Goal: Transaction & Acquisition: Purchase product/service

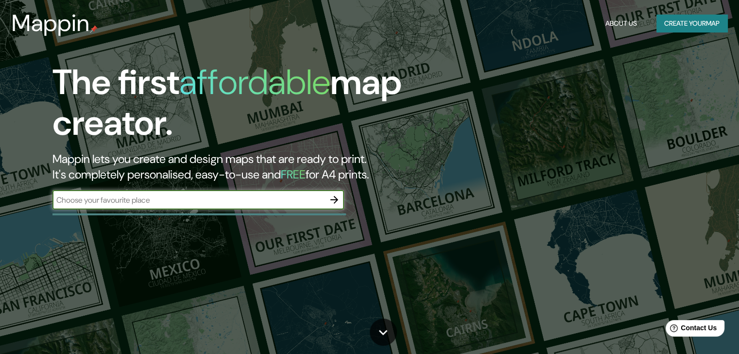
click at [120, 197] on input "text" at bounding box center [188, 200] width 272 height 11
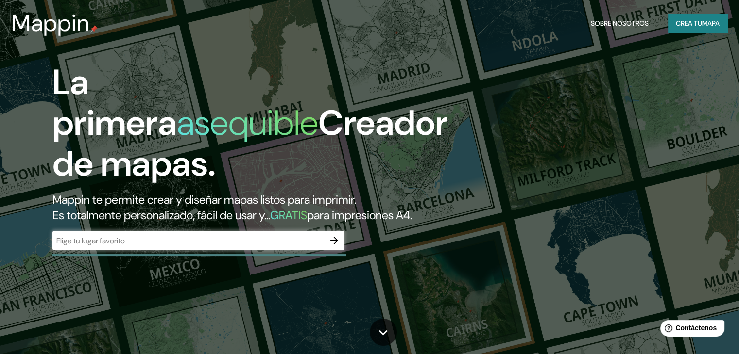
click at [203, 251] on div "​" at bounding box center [197, 240] width 291 height 19
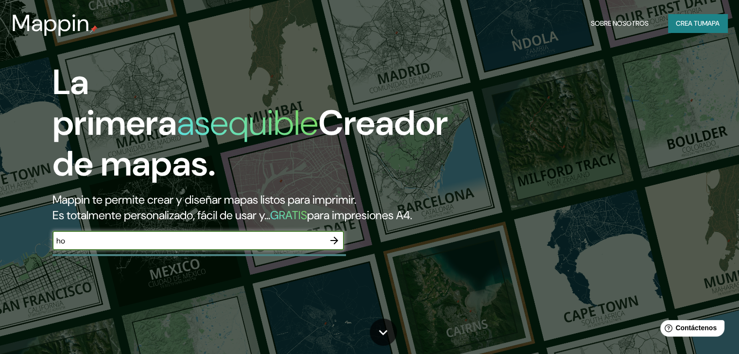
type input "h"
type input "[GEOGRAPHIC_DATA]"
click at [330, 247] on icon "button" at bounding box center [334, 241] width 12 height 12
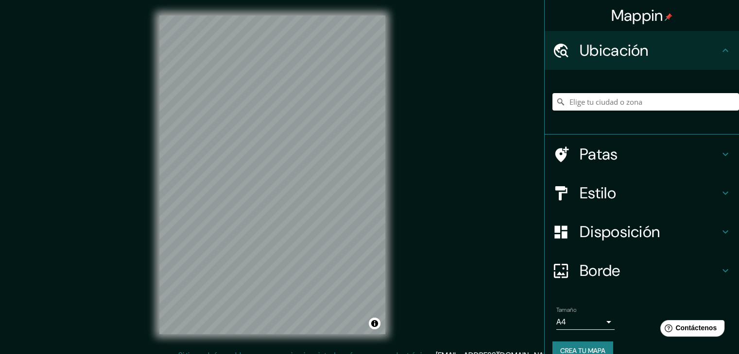
click at [628, 191] on h4 "Estilo" at bounding box center [649, 193] width 140 height 19
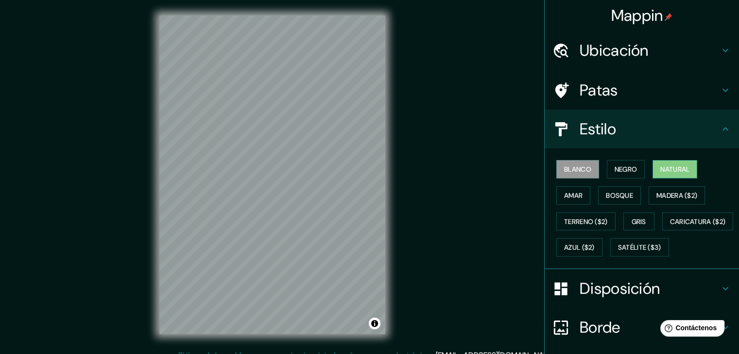
click at [660, 166] on font "Natural" at bounding box center [674, 169] width 29 height 9
click at [569, 200] on font "Amar" at bounding box center [573, 195] width 18 height 13
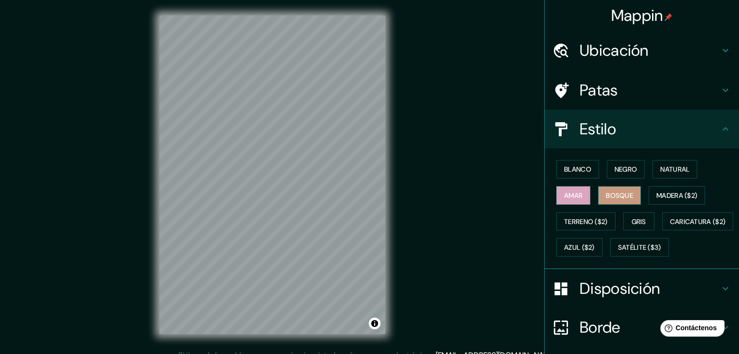
click at [607, 193] on font "Bosque" at bounding box center [618, 195] width 27 height 9
click at [684, 199] on font "Madera ($2)" at bounding box center [676, 195] width 41 height 13
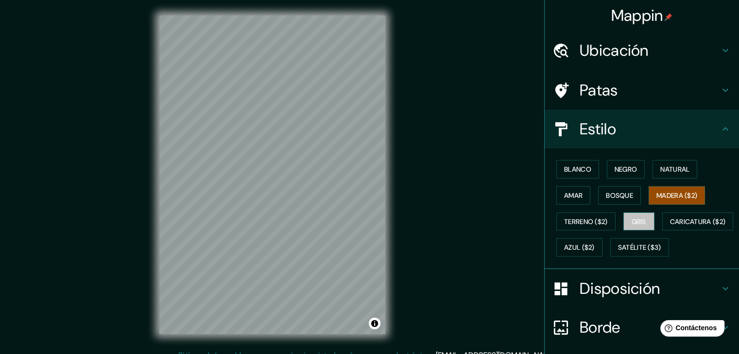
click at [633, 224] on font "Gris" at bounding box center [638, 222] width 15 height 9
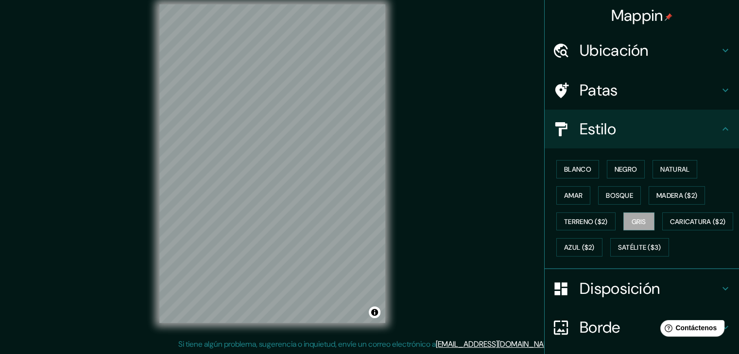
click at [359, 323] on div "© Mapbox © OpenStreetMap Improve this map" at bounding box center [272, 164] width 257 height 350
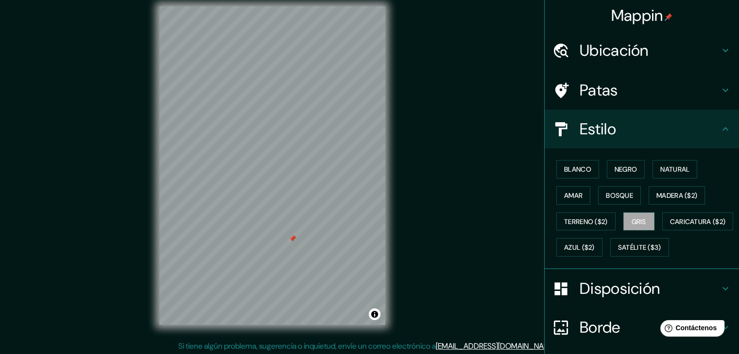
scroll to position [0, 0]
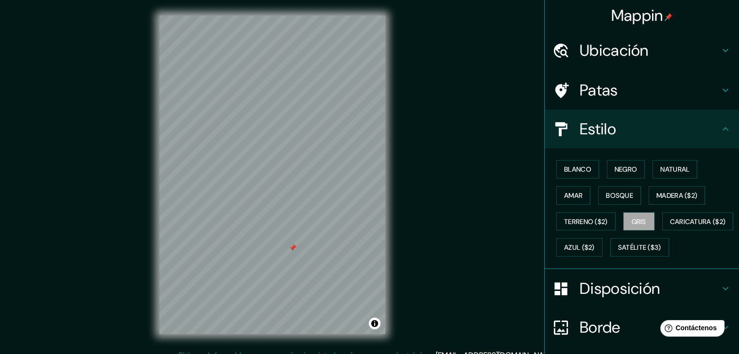
click at [672, 47] on h4 "Ubicación" at bounding box center [649, 50] width 140 height 19
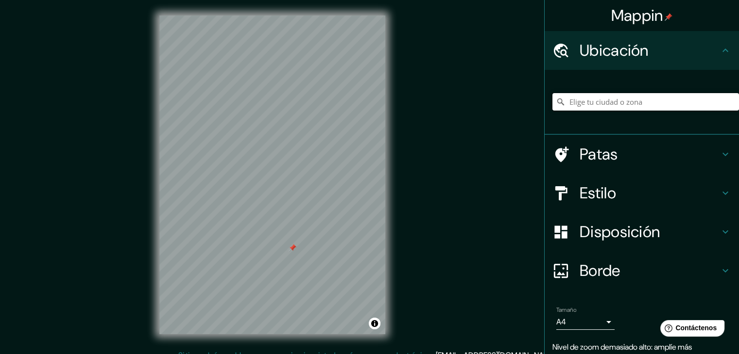
click at [631, 105] on input "Elige tu ciudad o zona" at bounding box center [645, 101] width 186 height 17
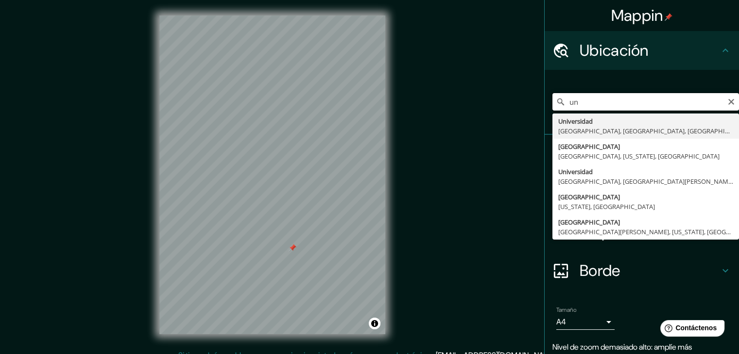
type input "u"
type input "c"
type input "clareon [GEOGRAPHIC_DATA]"
drag, startPoint x: 625, startPoint y: 107, endPoint x: 557, endPoint y: 110, distance: 68.1
click at [557, 110] on input "clareon [GEOGRAPHIC_DATA]" at bounding box center [645, 101] width 186 height 17
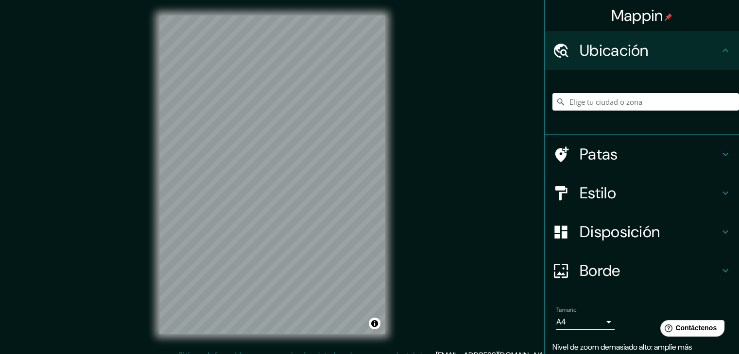
click at [397, 141] on div "© Mapbox © OpenStreetMap Improve this map" at bounding box center [272, 175] width 257 height 350
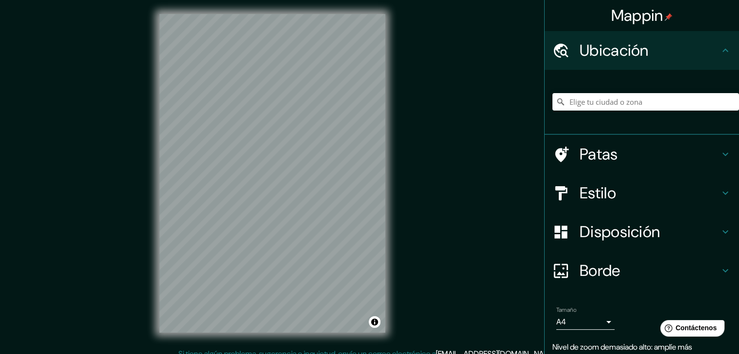
click at [608, 158] on font "Patas" at bounding box center [598, 154] width 38 height 20
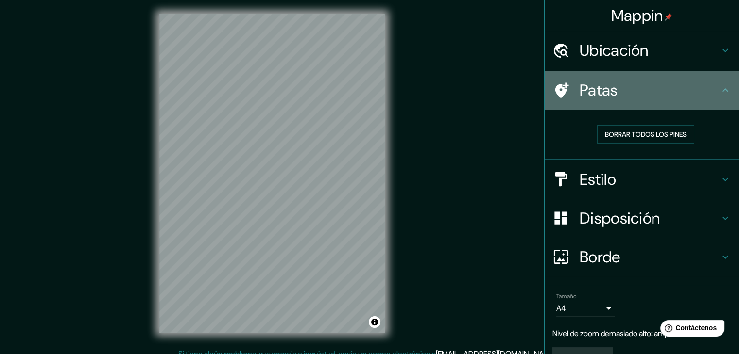
click at [696, 90] on h4 "Patas" at bounding box center [649, 90] width 140 height 19
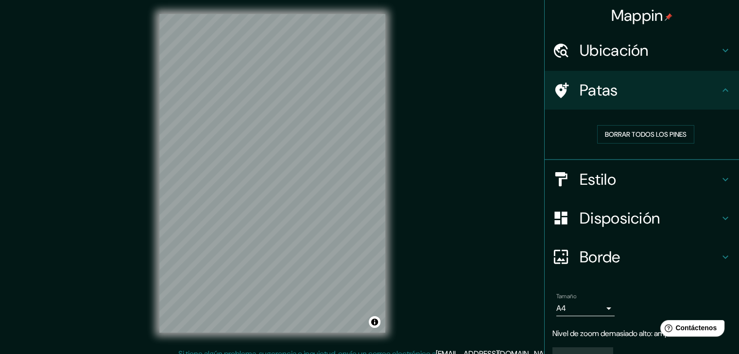
click at [719, 87] on icon at bounding box center [725, 90] width 12 height 12
click at [706, 173] on h4 "Estilo" at bounding box center [649, 179] width 140 height 19
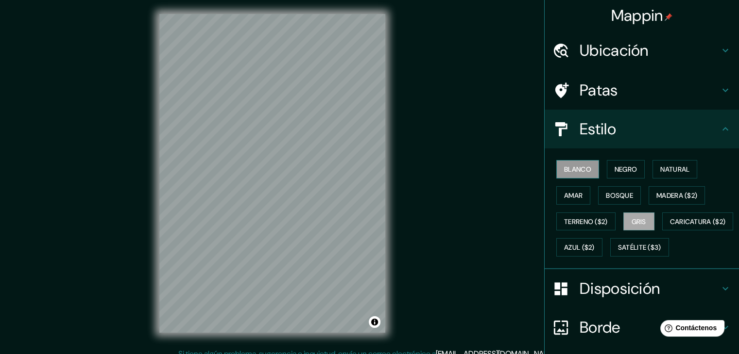
click at [585, 168] on button "Blanco" at bounding box center [577, 169] width 43 height 18
click at [614, 169] on font "Negro" at bounding box center [625, 169] width 23 height 9
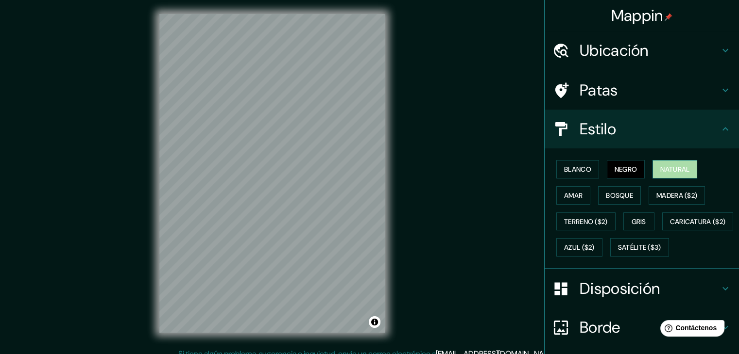
click at [671, 168] on font "Natural" at bounding box center [674, 169] width 29 height 9
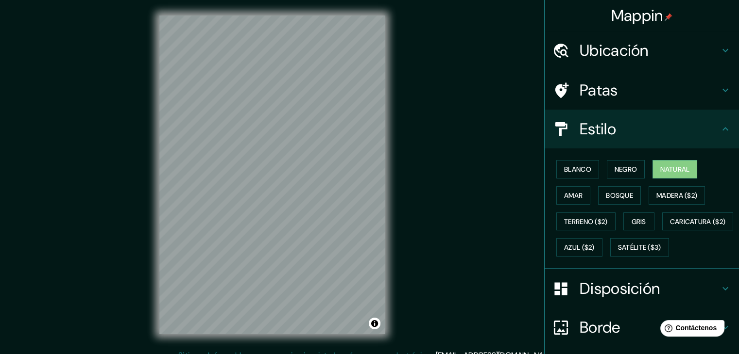
click at [696, 53] on h4 "Ubicación" at bounding box center [649, 50] width 140 height 19
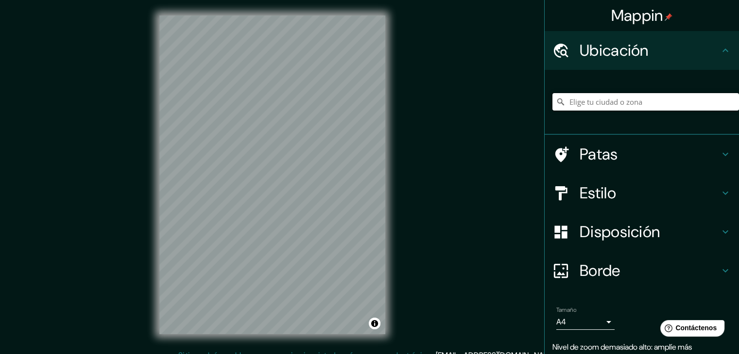
click at [642, 101] on input "Elige tu ciudad o zona" at bounding box center [645, 101] width 186 height 17
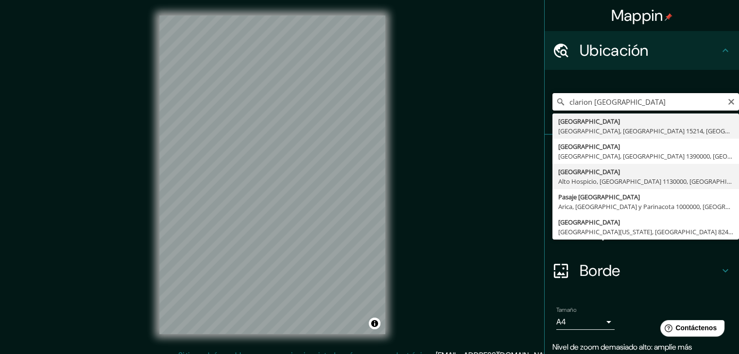
scroll to position [36, 0]
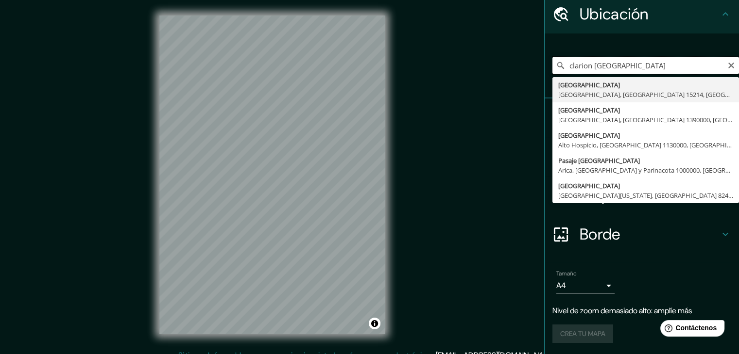
drag, startPoint x: 633, startPoint y: 67, endPoint x: 530, endPoint y: 66, distance: 102.9
click at [530, 66] on div "Mappin Ubicación clarion [GEOGRAPHIC_DATA] [GEOGRAPHIC_DATA], [GEOGRAPHIC_DATA]…" at bounding box center [369, 183] width 739 height 366
click at [647, 67] on input "clarion [GEOGRAPHIC_DATA]" at bounding box center [645, 65] width 186 height 17
drag, startPoint x: 635, startPoint y: 64, endPoint x: 548, endPoint y: 79, distance: 88.7
click at [588, 70] on input "[GEOGRAPHIC_DATA], [GEOGRAPHIC_DATA]" at bounding box center [645, 65] width 186 height 17
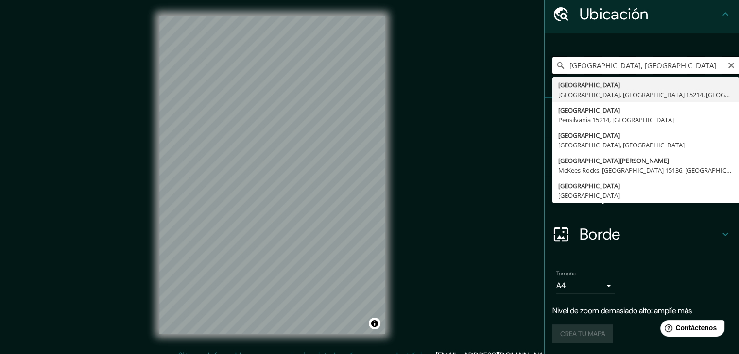
click at [587, 70] on input "[GEOGRAPHIC_DATA], [GEOGRAPHIC_DATA]" at bounding box center [645, 65] width 186 height 17
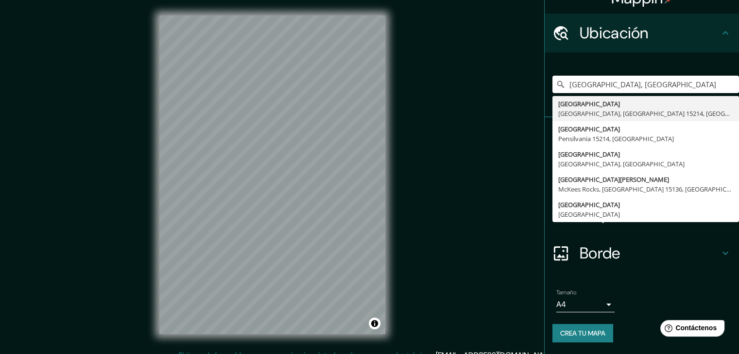
scroll to position [17, 0]
type input "[GEOGRAPHIC_DATA], [GEOGRAPHIC_DATA]"
drag, startPoint x: 587, startPoint y: 70, endPoint x: 471, endPoint y: 65, distance: 116.1
click at [466, 65] on div "Mappin Ubicación [GEOGRAPHIC_DATA], [GEOGRAPHIC_DATA], [GEOGRAPHIC_DATA] [GEOGR…" at bounding box center [369, 183] width 739 height 366
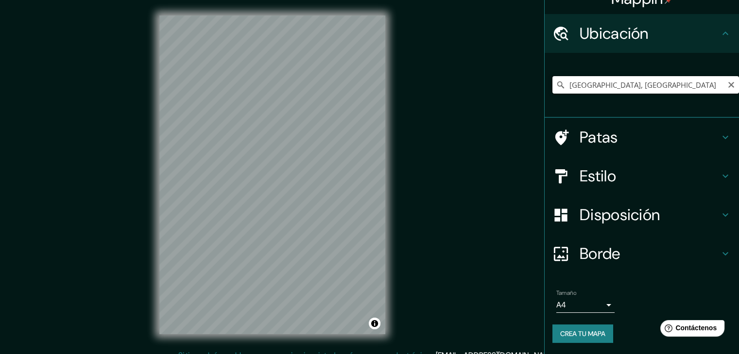
click at [595, 88] on input "[GEOGRAPHIC_DATA], [GEOGRAPHIC_DATA]" at bounding box center [645, 84] width 186 height 17
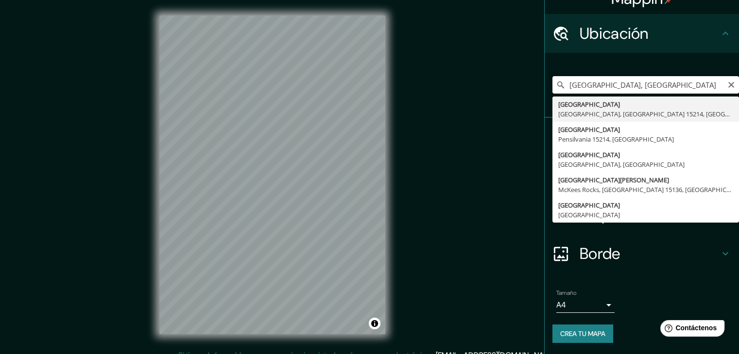
click at [595, 88] on input "[GEOGRAPHIC_DATA], [GEOGRAPHIC_DATA]" at bounding box center [645, 84] width 186 height 17
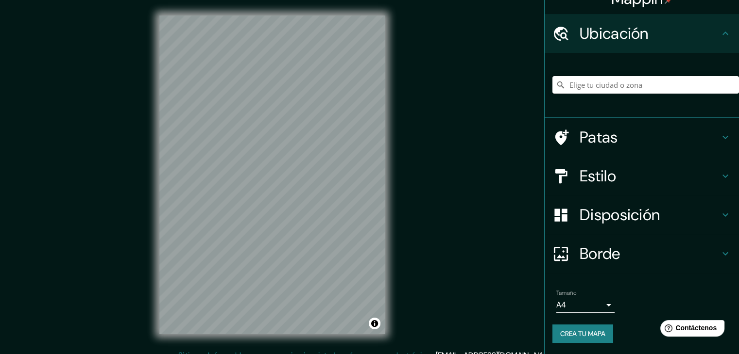
click at [595, 88] on input "Elige tu ciudad o zona" at bounding box center [645, 84] width 186 height 17
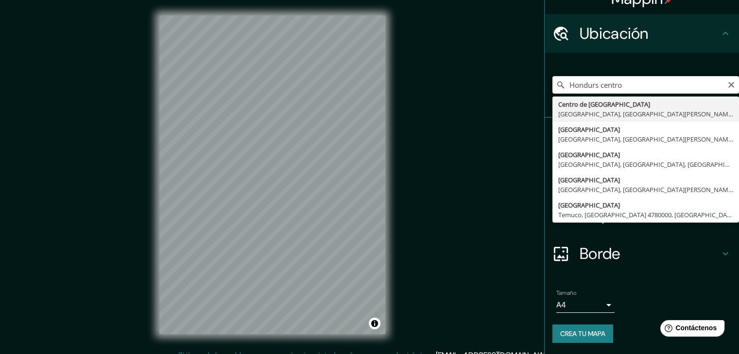
type input "[GEOGRAPHIC_DATA], [GEOGRAPHIC_DATA], [GEOGRAPHIC_DATA][PERSON_NAME], [GEOGRAPH…"
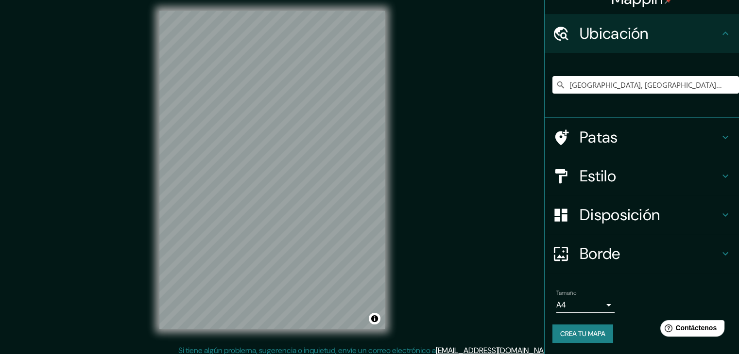
scroll to position [11, 0]
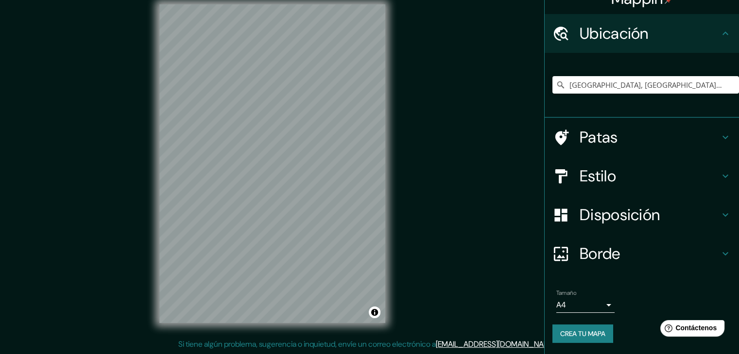
click at [398, 101] on div "© Mapbox © OpenStreetMap Improve this map" at bounding box center [272, 164] width 257 height 350
click at [75, 237] on div "Mappin Ubicación Centro de [GEOGRAPHIC_DATA], [GEOGRAPHIC_DATA], [GEOGRAPHIC_DA…" at bounding box center [369, 172] width 739 height 366
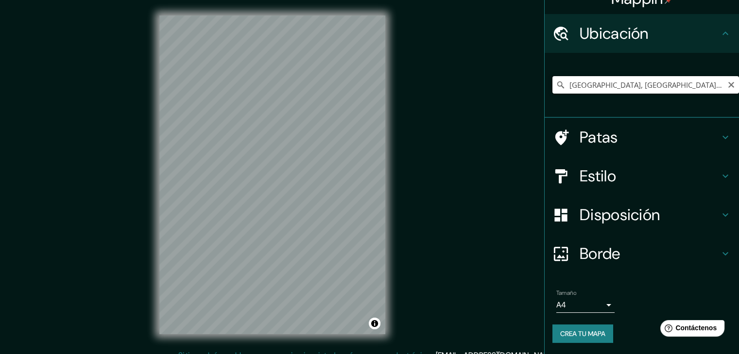
click at [576, 79] on input "[GEOGRAPHIC_DATA], [GEOGRAPHIC_DATA], [GEOGRAPHIC_DATA][PERSON_NAME], [GEOGRAPH…" at bounding box center [645, 84] width 186 height 17
click at [609, 85] on input "[GEOGRAPHIC_DATA], [GEOGRAPHIC_DATA], [GEOGRAPHIC_DATA][PERSON_NAME], [GEOGRAPH…" at bounding box center [645, 84] width 186 height 17
click at [616, 86] on input "Elige tu ciudad o zona" at bounding box center [645, 84] width 186 height 17
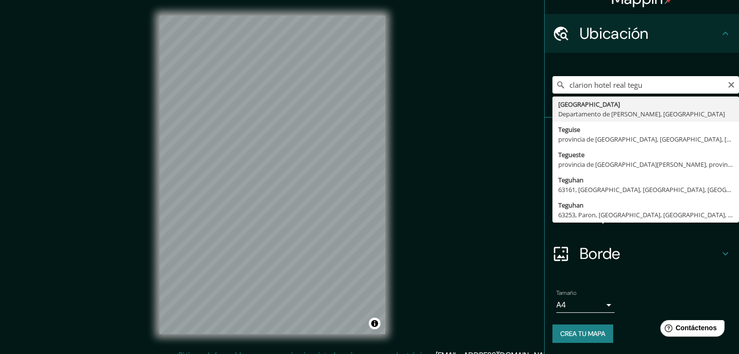
type input "[GEOGRAPHIC_DATA], [GEOGRAPHIC_DATA][PERSON_NAME], [GEOGRAPHIC_DATA]"
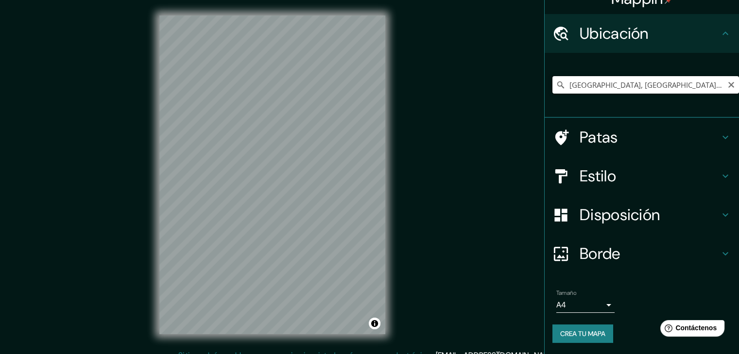
click at [674, 86] on input "[GEOGRAPHIC_DATA], [GEOGRAPHIC_DATA][PERSON_NAME], [GEOGRAPHIC_DATA]" at bounding box center [645, 84] width 186 height 17
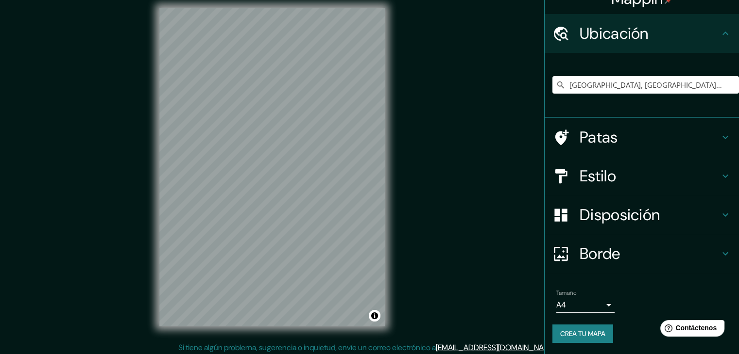
scroll to position [11, 0]
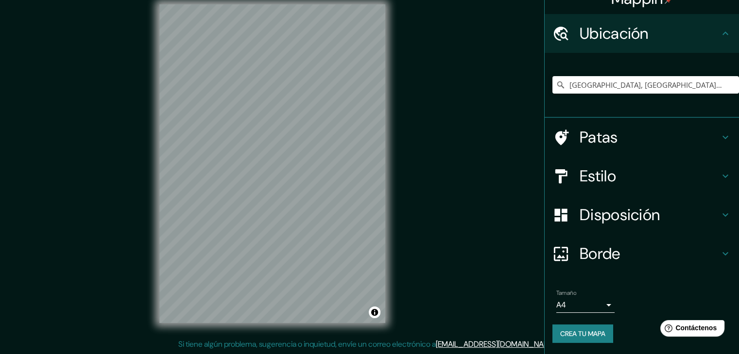
click at [646, 255] on h4 "Borde" at bounding box center [649, 253] width 140 height 19
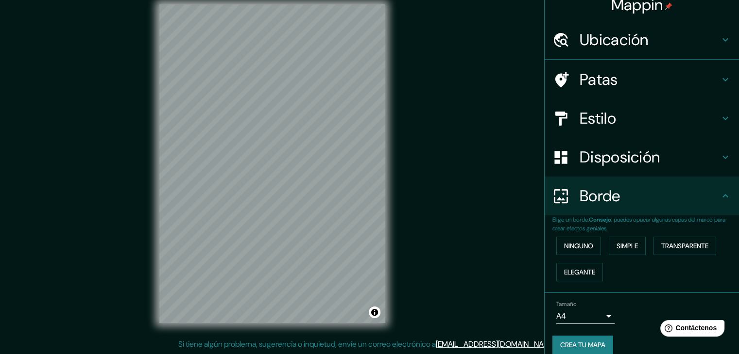
scroll to position [17, 0]
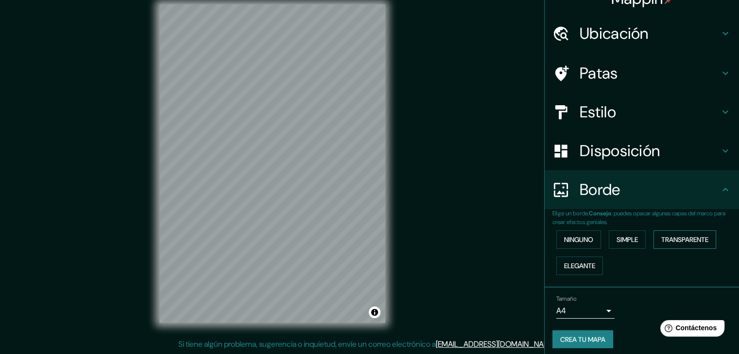
click at [686, 242] on font "Transparente" at bounding box center [684, 239] width 47 height 9
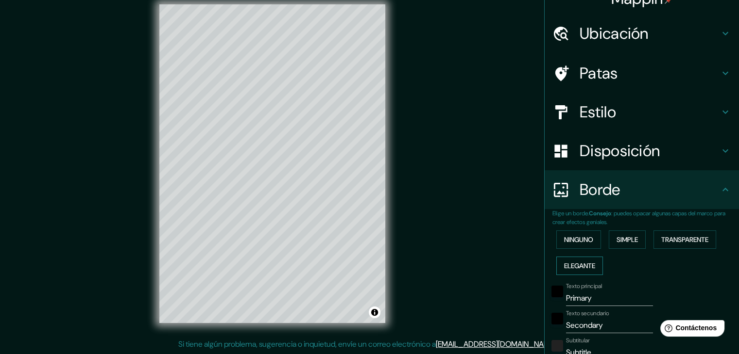
click at [571, 269] on font "Elegante" at bounding box center [579, 266] width 31 height 9
click at [633, 239] on button "Simple" at bounding box center [626, 240] width 37 height 18
click at [564, 237] on font "Ninguno" at bounding box center [578, 239] width 29 height 9
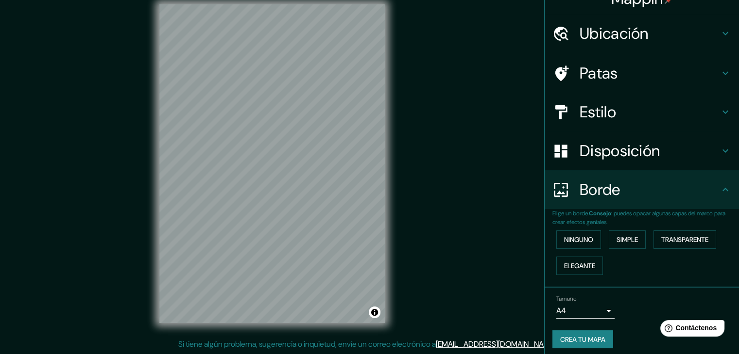
scroll to position [0, 0]
